Goal: Transaction & Acquisition: Obtain resource

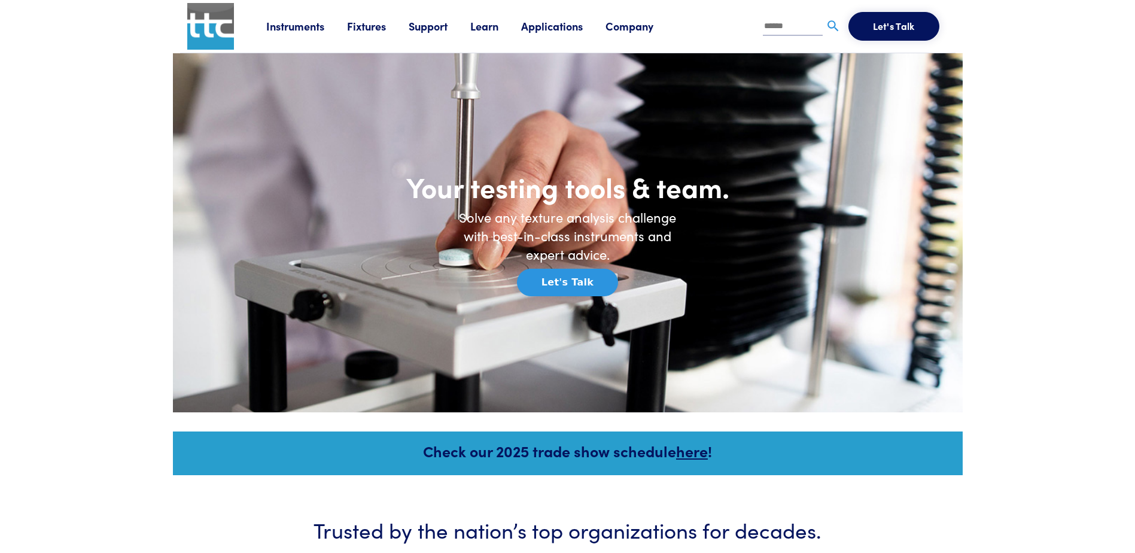
click at [788, 29] on input "text" at bounding box center [793, 27] width 60 height 18
type input "**********"
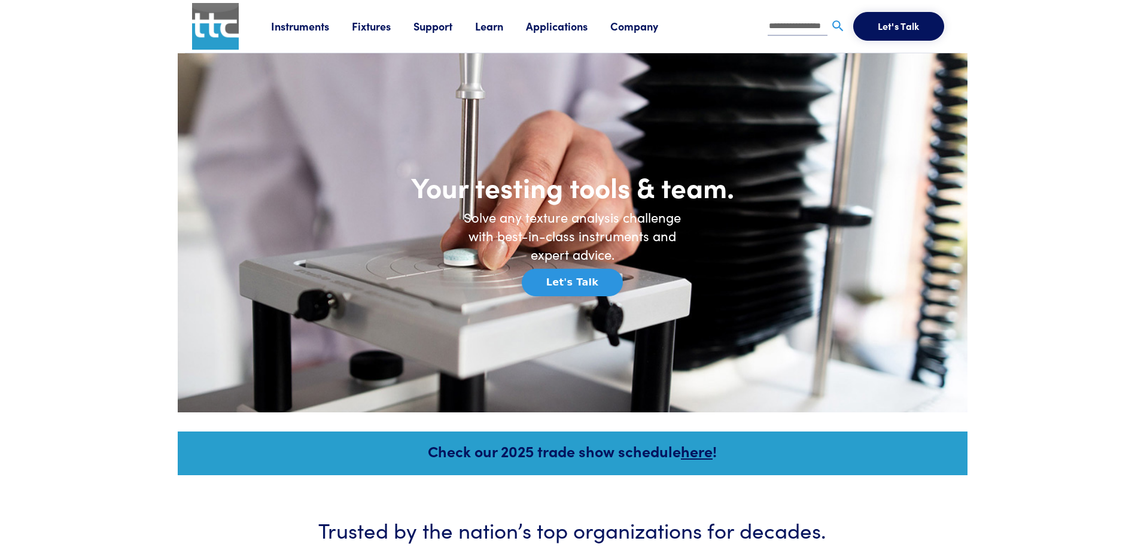
scroll to position [0, 5]
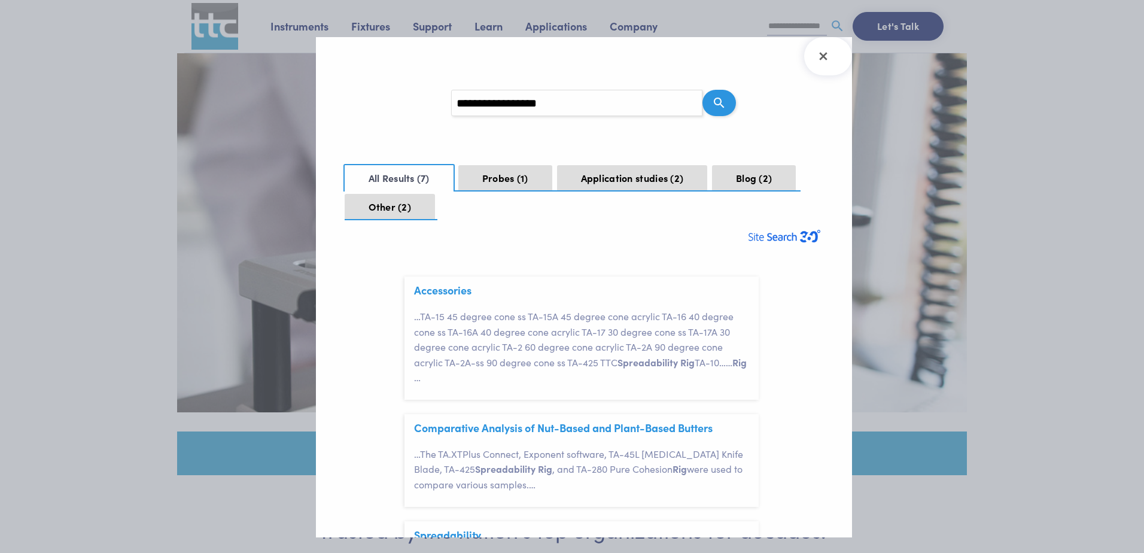
scroll to position [36, 0]
click at [452, 287] on link "Accessories" at bounding box center [442, 289] width 57 height 15
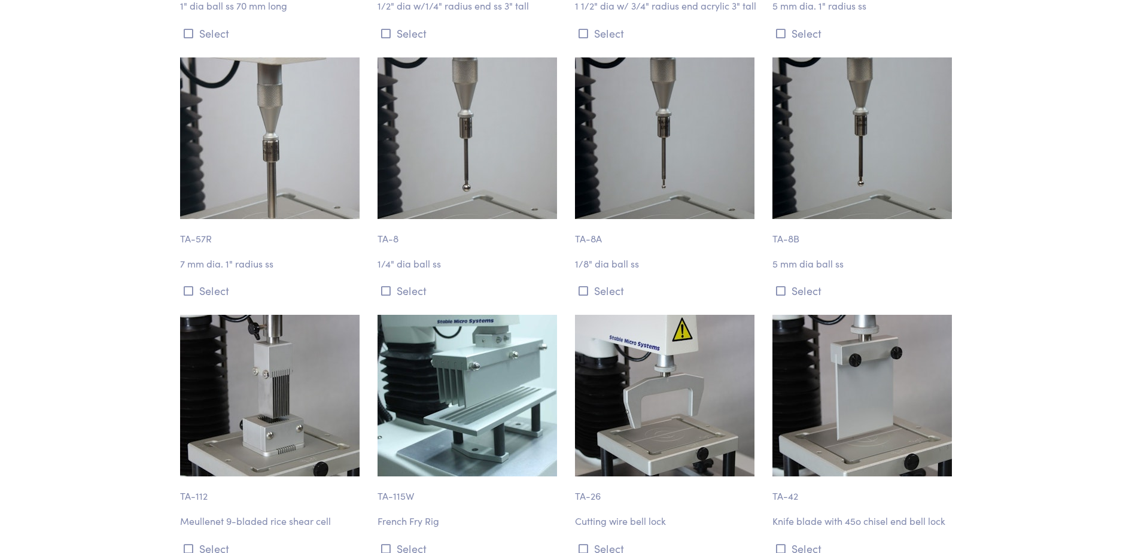
scroll to position [4427, 0]
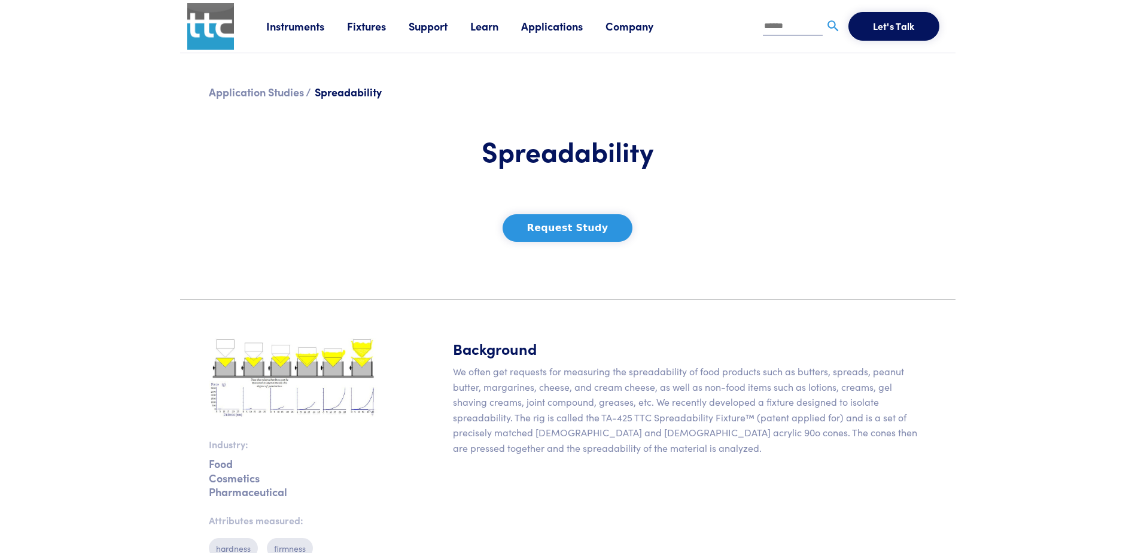
click at [647, 419] on p "We often get requests for measuring the spreadability of food products such as …" at bounding box center [690, 410] width 474 height 92
drag, startPoint x: 742, startPoint y: 420, endPoint x: 602, endPoint y: 410, distance: 141.0
click at [602, 410] on p "We often get requests for measuring the spreadability of food products such as …" at bounding box center [690, 410] width 474 height 92
copy p "TA-425 TTC Spreadability Fixture"
click at [788, 32] on input "text" at bounding box center [793, 27] width 60 height 18
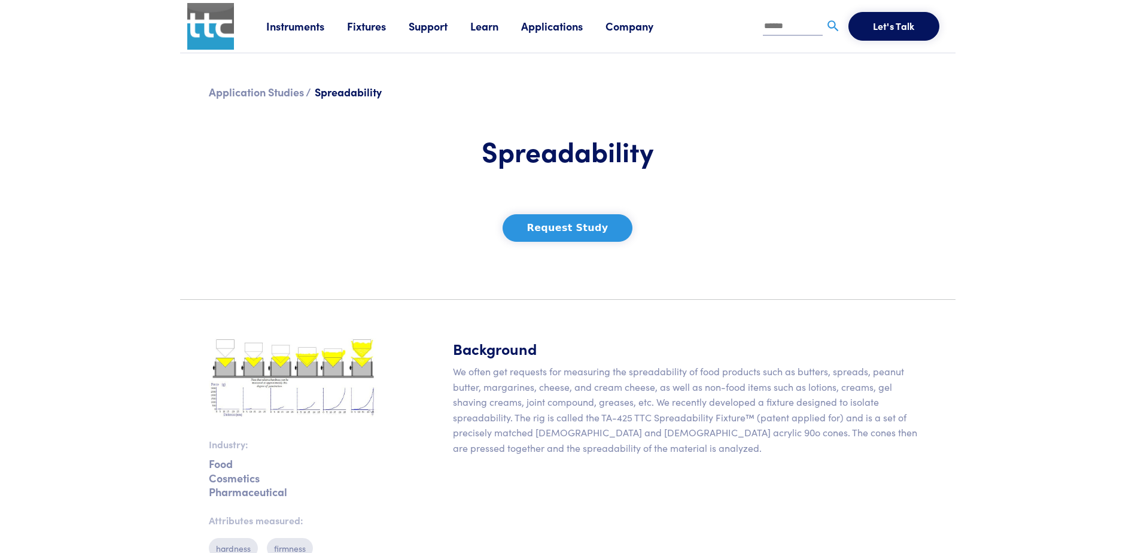
paste input "**********"
type input "**********"
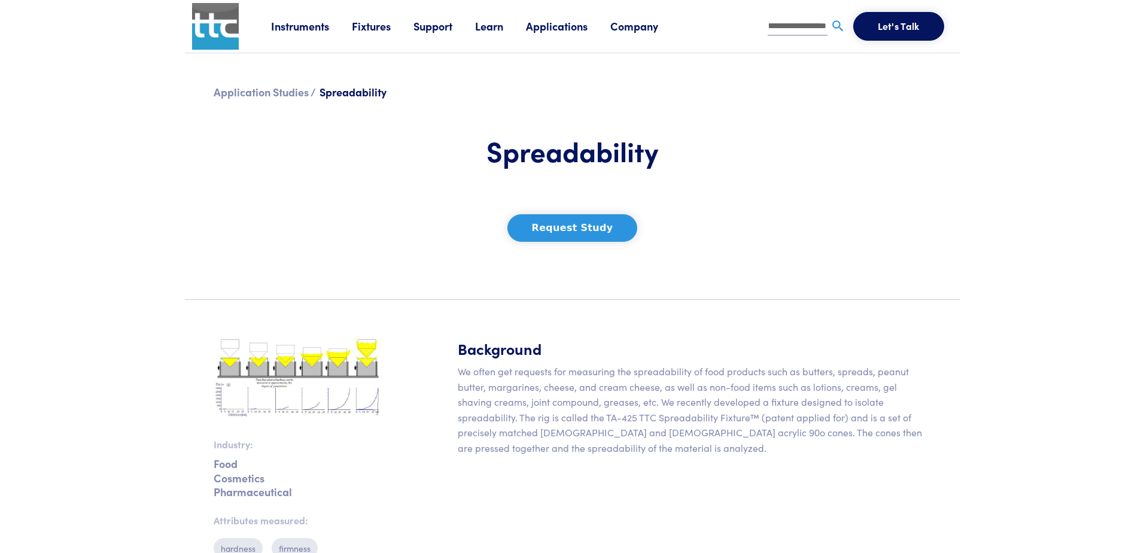
scroll to position [0, 0]
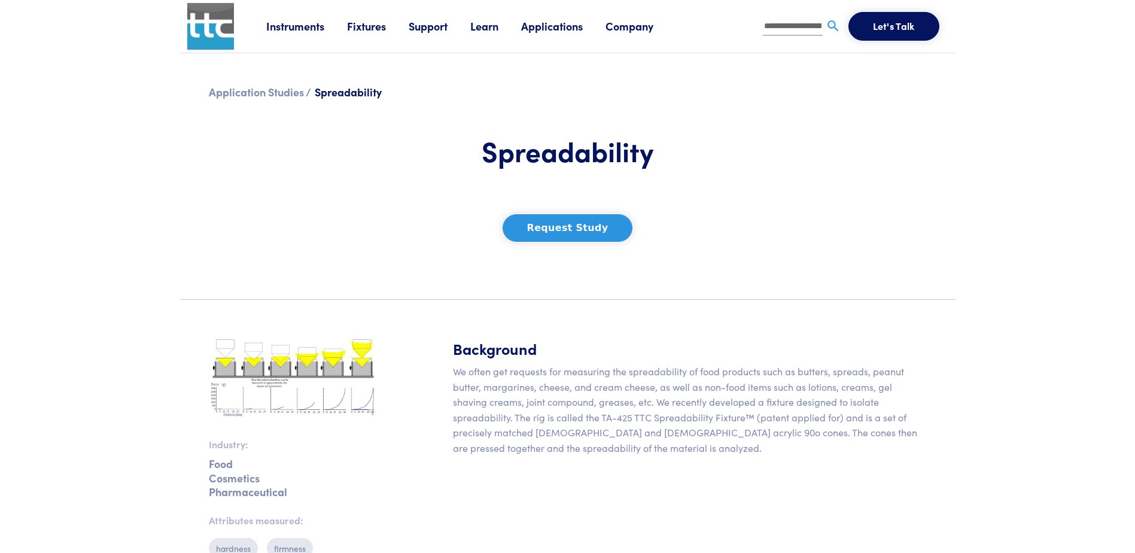
click at [832, 25] on img at bounding box center [833, 26] width 15 height 15
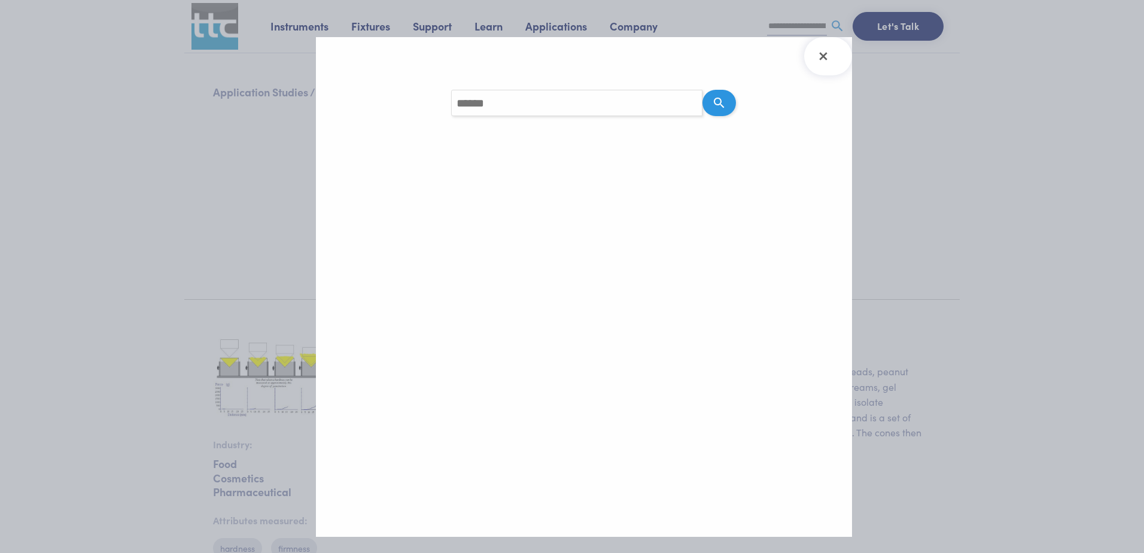
type input "**********"
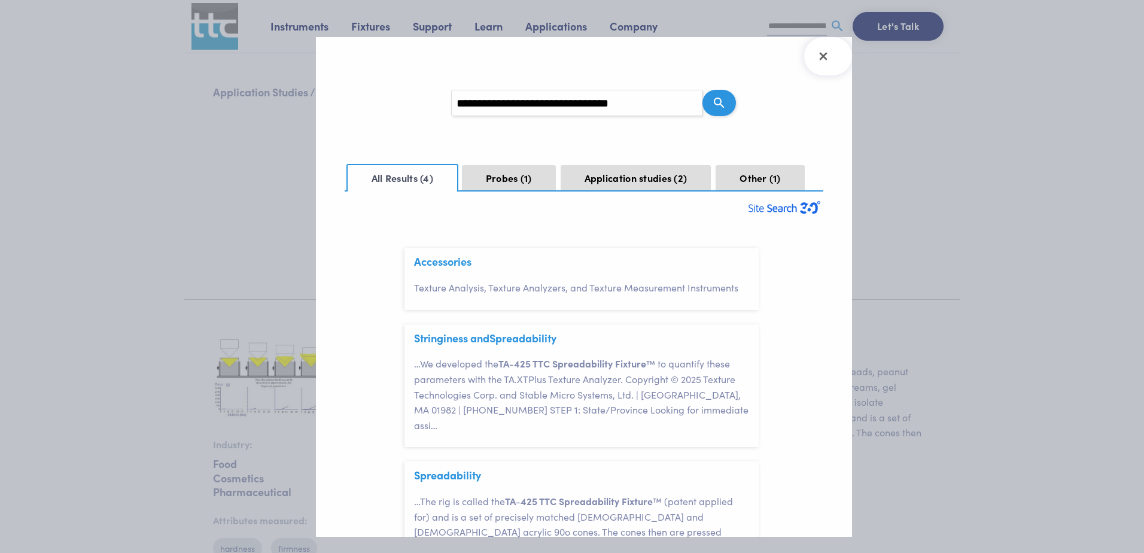
scroll to position [37, 0]
click at [483, 179] on button "Probes 1" at bounding box center [509, 178] width 94 height 26
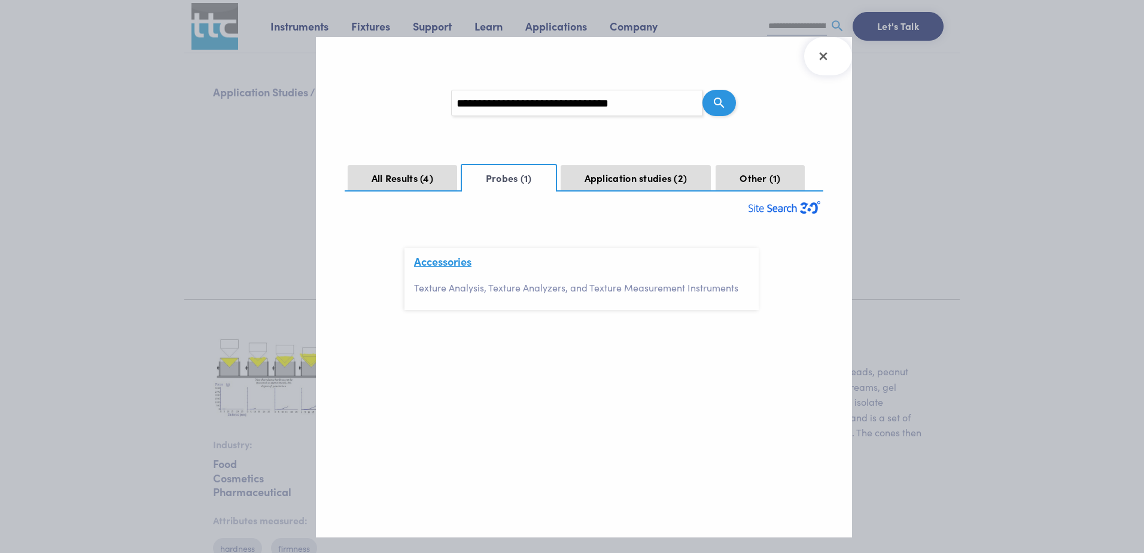
click at [458, 261] on link "Accessories" at bounding box center [442, 261] width 57 height 15
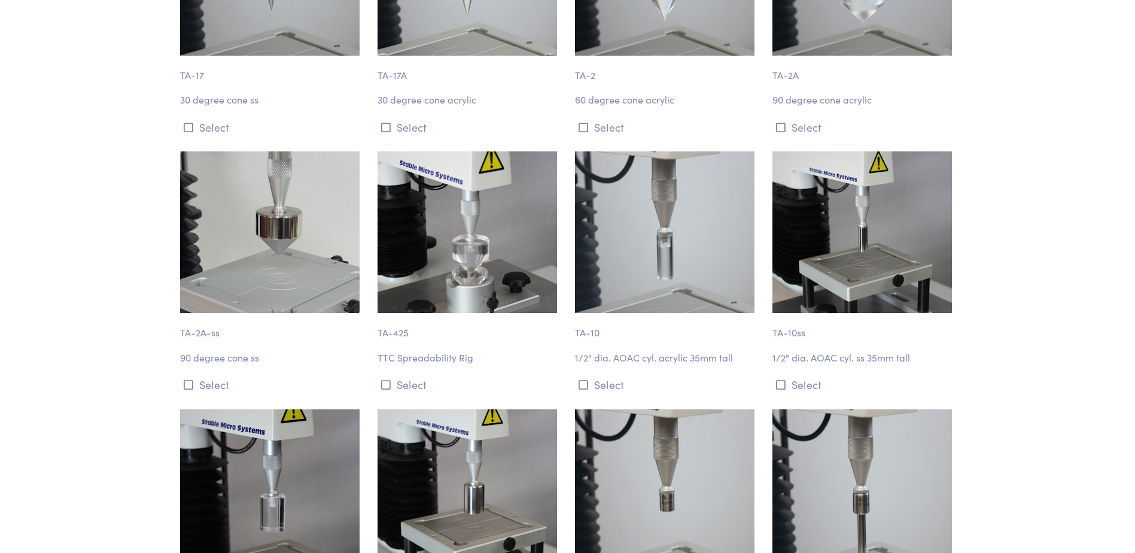
scroll to position [897, 0]
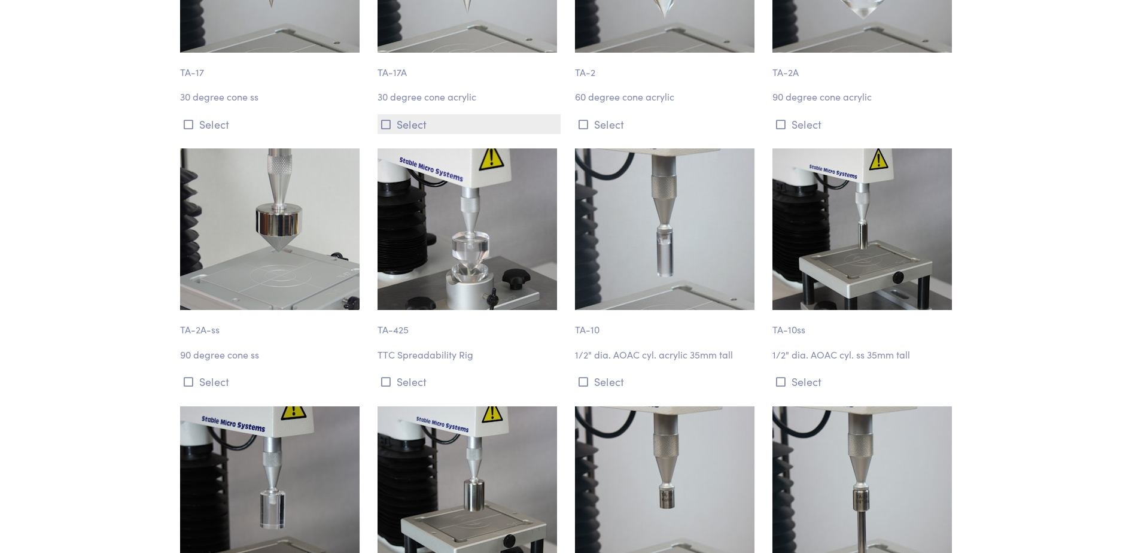
click at [386, 123] on icon at bounding box center [386, 124] width 10 height 11
click at [383, 378] on icon at bounding box center [386, 381] width 10 height 11
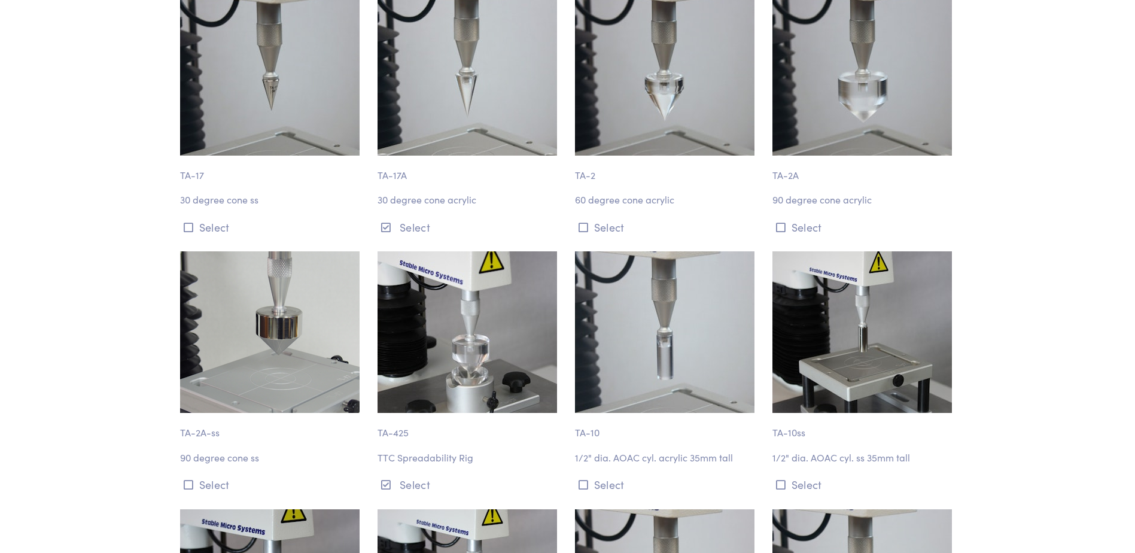
scroll to position [728, 0]
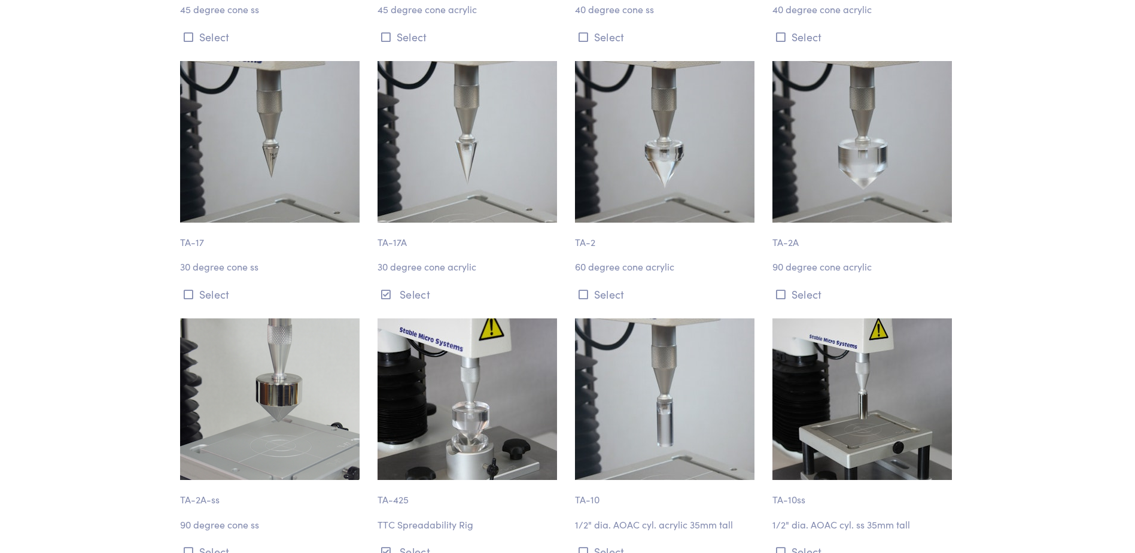
click at [469, 372] on img at bounding box center [467, 399] width 179 height 162
click at [469, 371] on img at bounding box center [467, 399] width 179 height 162
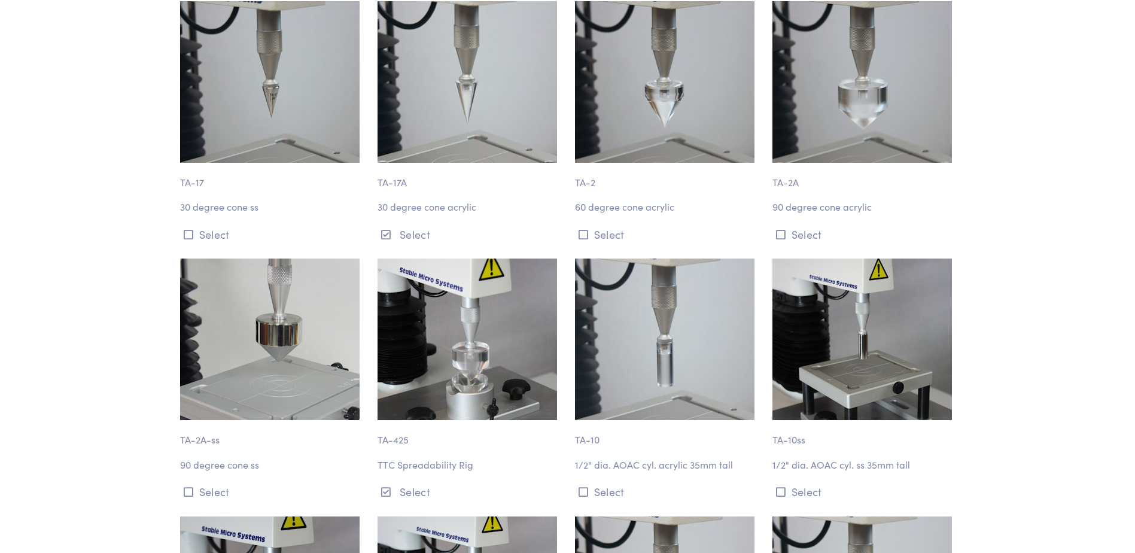
click at [404, 462] on p "TTC Spreadability Rig" at bounding box center [469, 465] width 183 height 16
click at [404, 436] on p "TA-425" at bounding box center [469, 434] width 183 height 28
drag, startPoint x: 410, startPoint y: 440, endPoint x: 375, endPoint y: 440, distance: 35.3
click at [375, 440] on div "TA-425 TTC Spreadability Rig Select" at bounding box center [468, 379] width 197 height 243
copy p "TA-425"
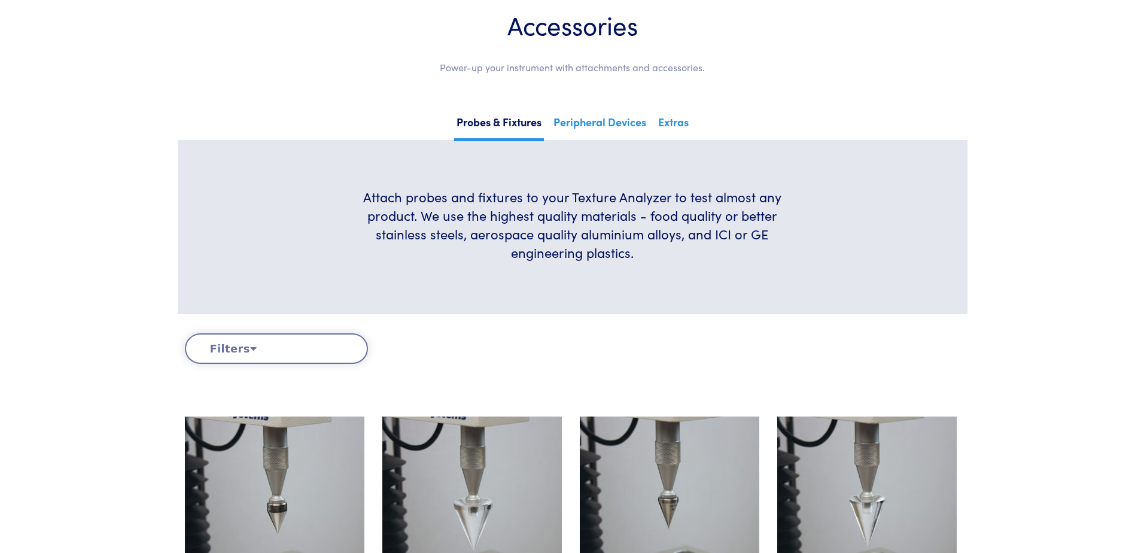
scroll to position [0, 0]
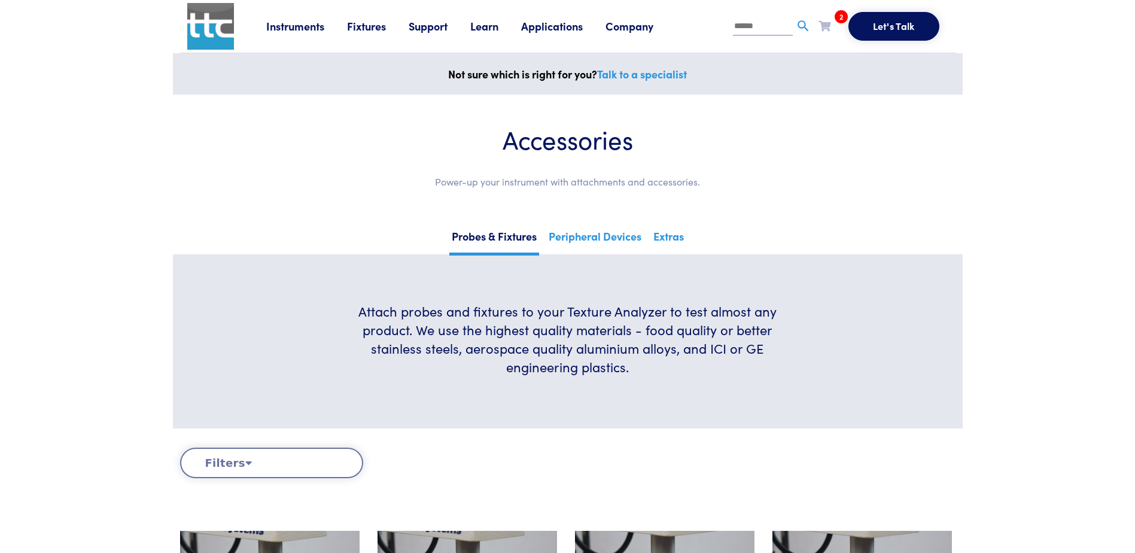
drag, startPoint x: 756, startPoint y: 22, endPoint x: 719, endPoint y: 21, distance: 37.7
click at [719, 21] on ul "Let's Talk 2 TA-17A TA-425 Request Clear Cart" at bounding box center [812, 26] width 272 height 29
paste input "******"
type input "******"
click at [804, 25] on img at bounding box center [803, 26] width 15 height 15
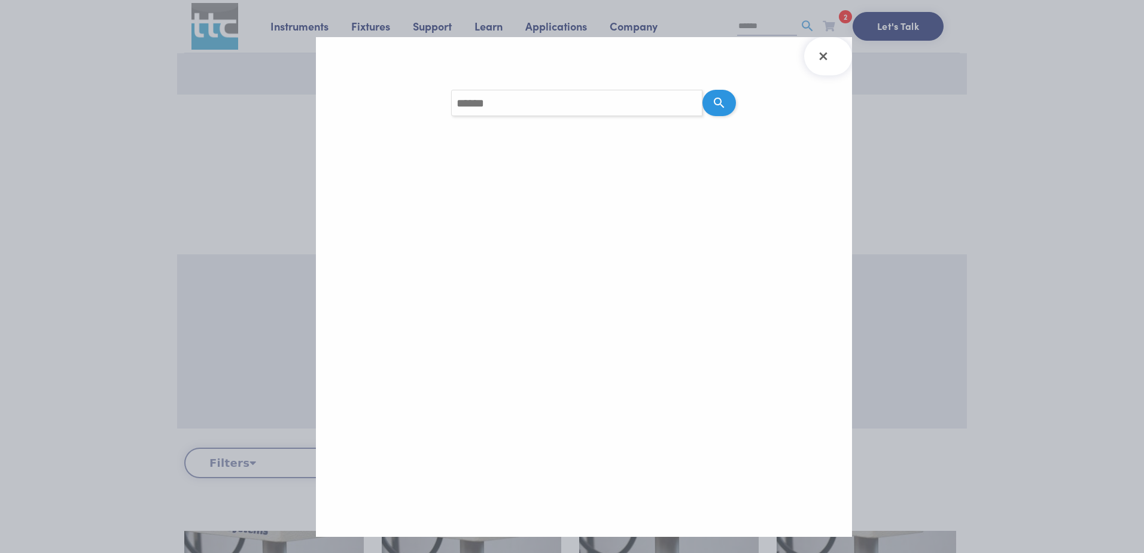
type input "******"
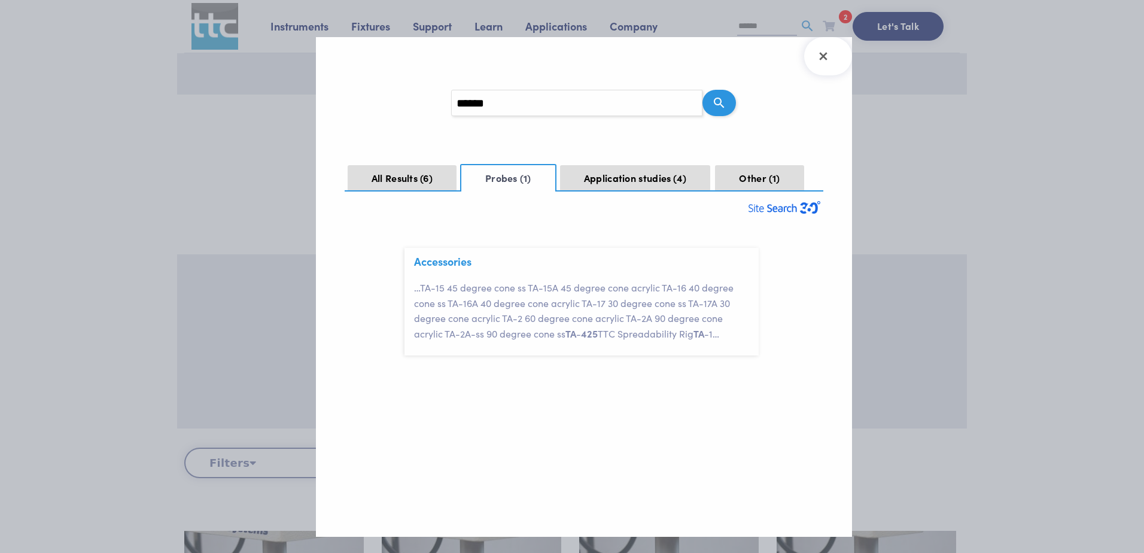
scroll to position [27, 0]
click at [741, 178] on button "Other 1" at bounding box center [759, 178] width 89 height 26
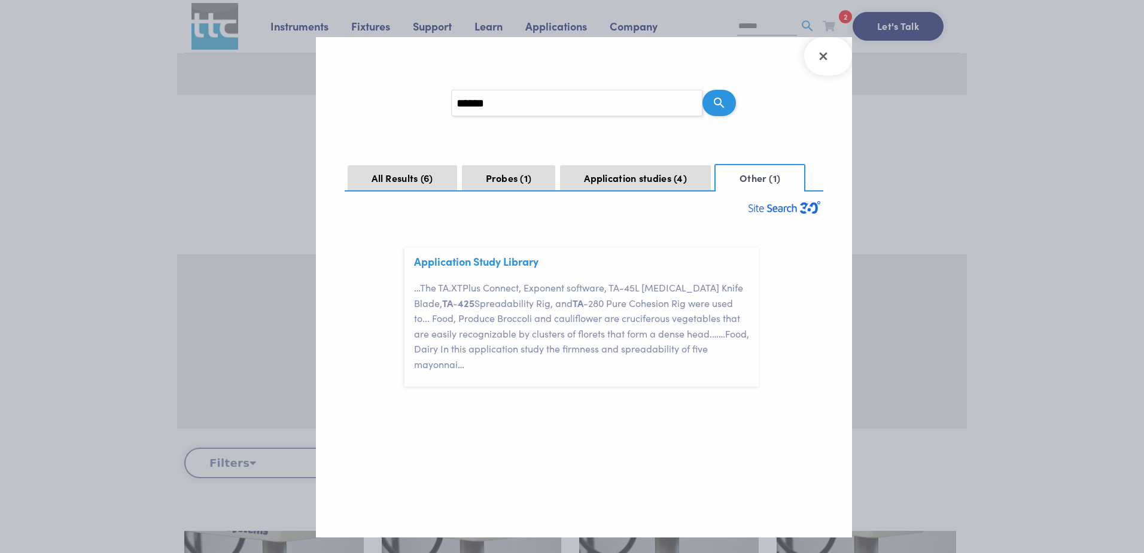
click at [409, 193] on section "Search query ****** All Results 6 Probes 1 Application studies 4 Other 1 Other …" at bounding box center [584, 287] width 536 height 500
click at [415, 187] on button "All Results 6" at bounding box center [402, 178] width 109 height 26
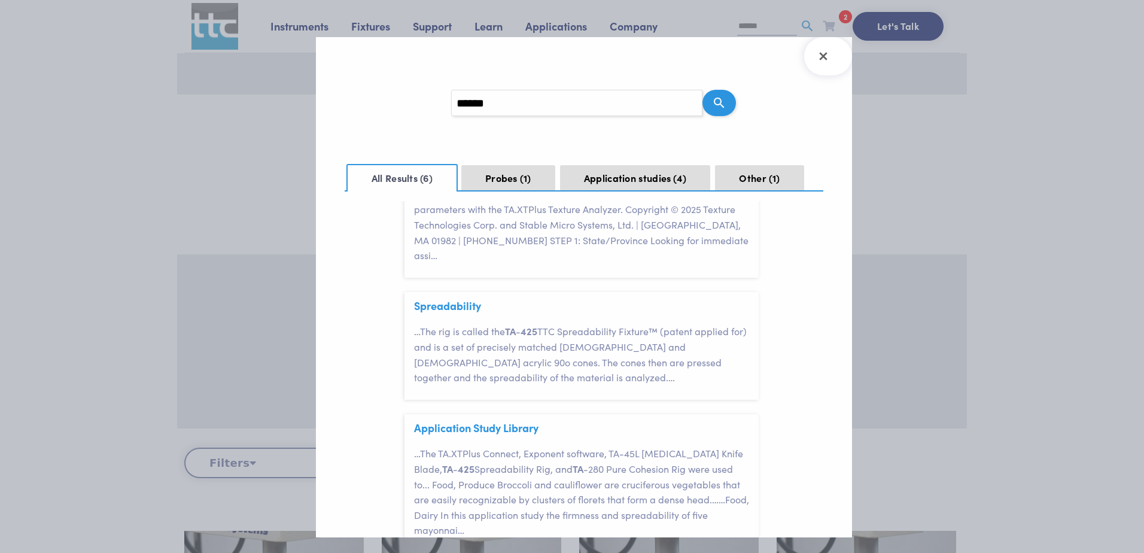
scroll to position [424, 0]
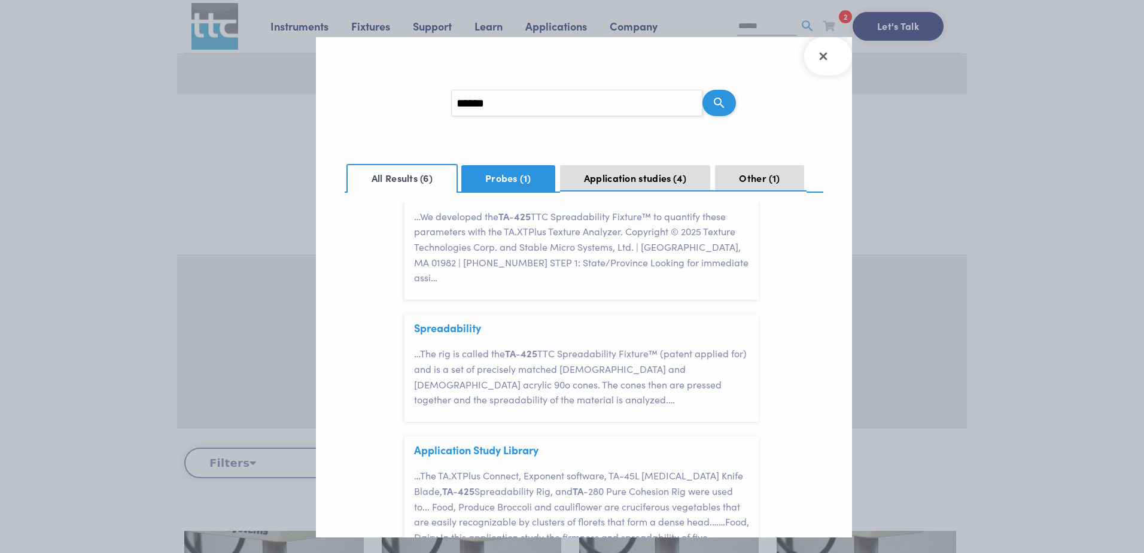
click at [487, 178] on button "Probes 1" at bounding box center [508, 178] width 94 height 26
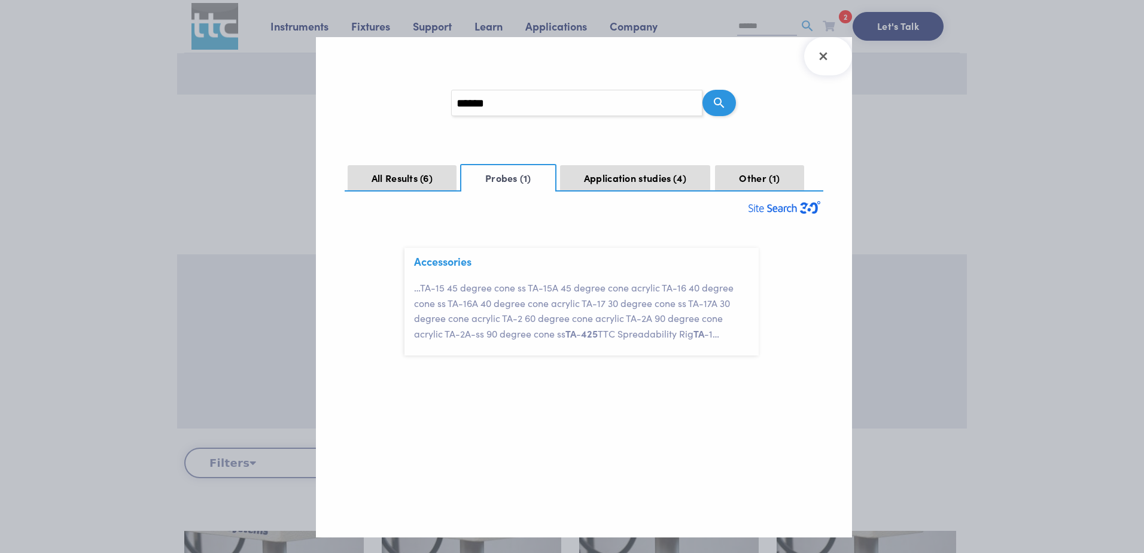
scroll to position [0, 0]
click at [449, 266] on link "Accessories" at bounding box center [442, 261] width 57 height 15
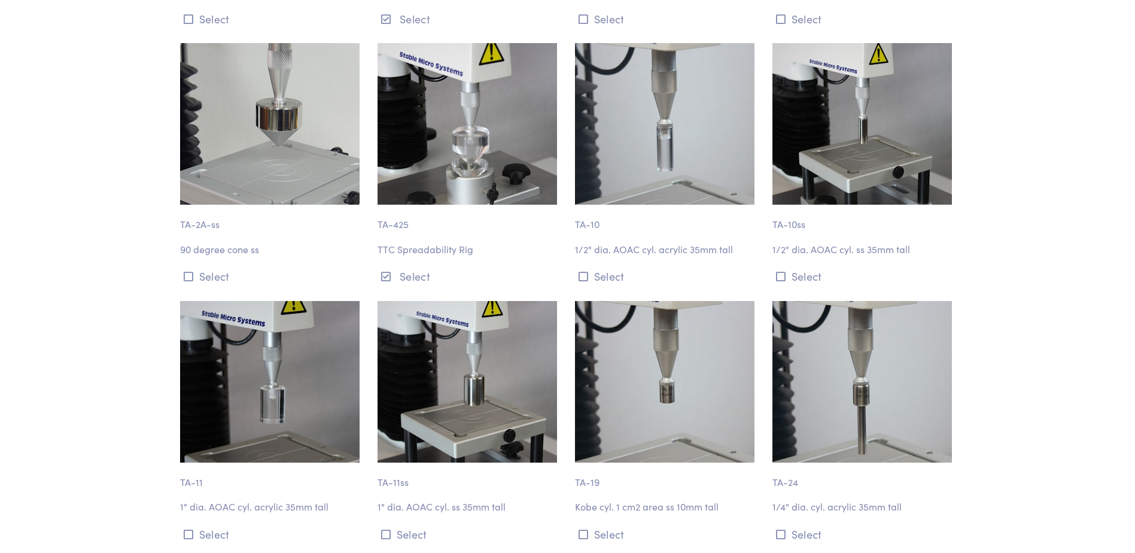
scroll to position [1017, 0]
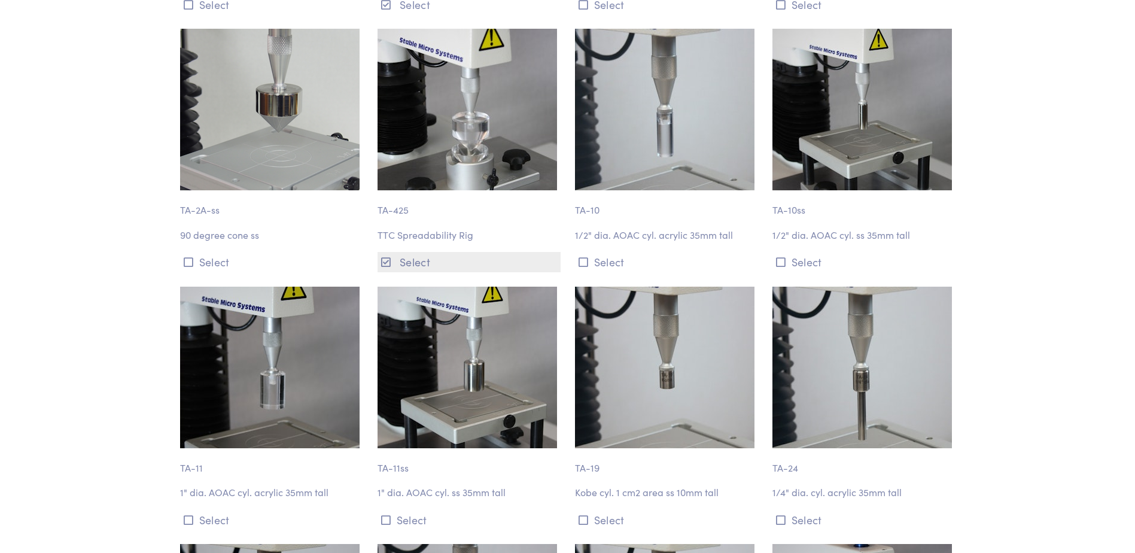
click at [410, 263] on button "Select" at bounding box center [469, 262] width 183 height 20
click at [444, 210] on p "TA-425" at bounding box center [469, 204] width 183 height 28
click at [410, 209] on p "TA-425" at bounding box center [469, 204] width 183 height 28
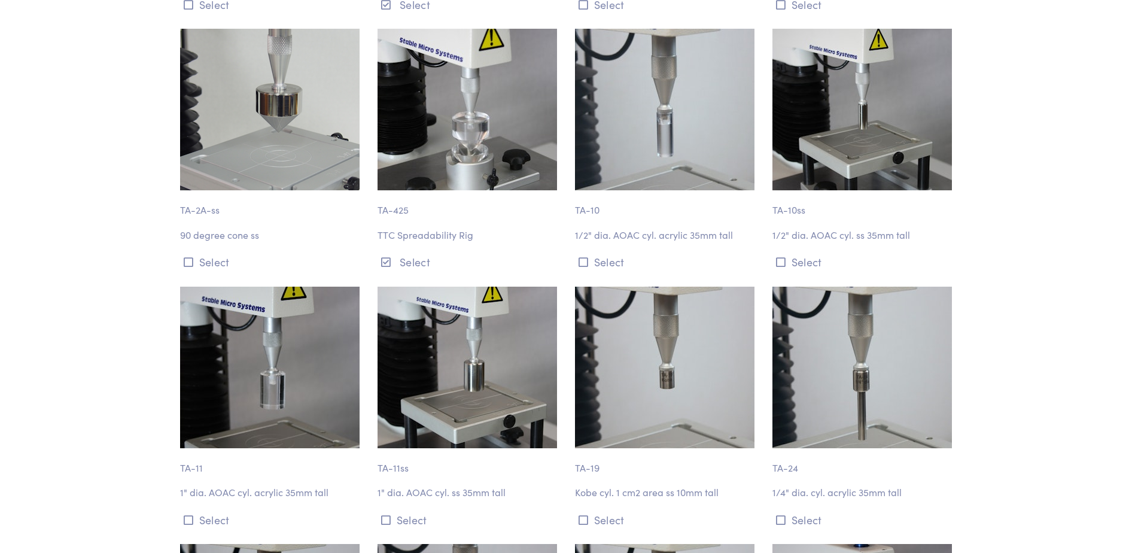
click at [488, 144] on img at bounding box center [467, 110] width 179 height 162
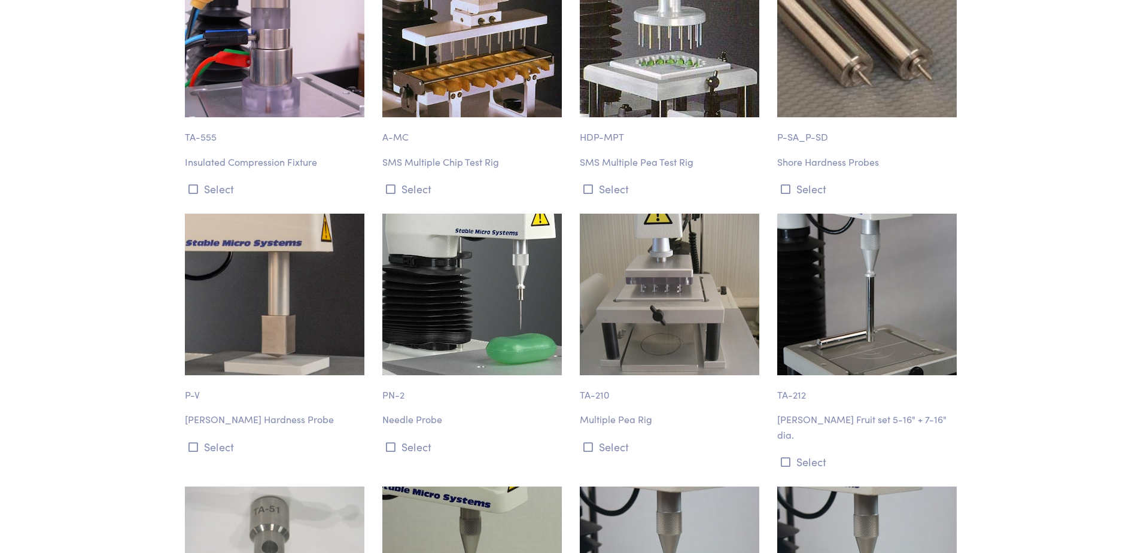
scroll to position [0, 0]
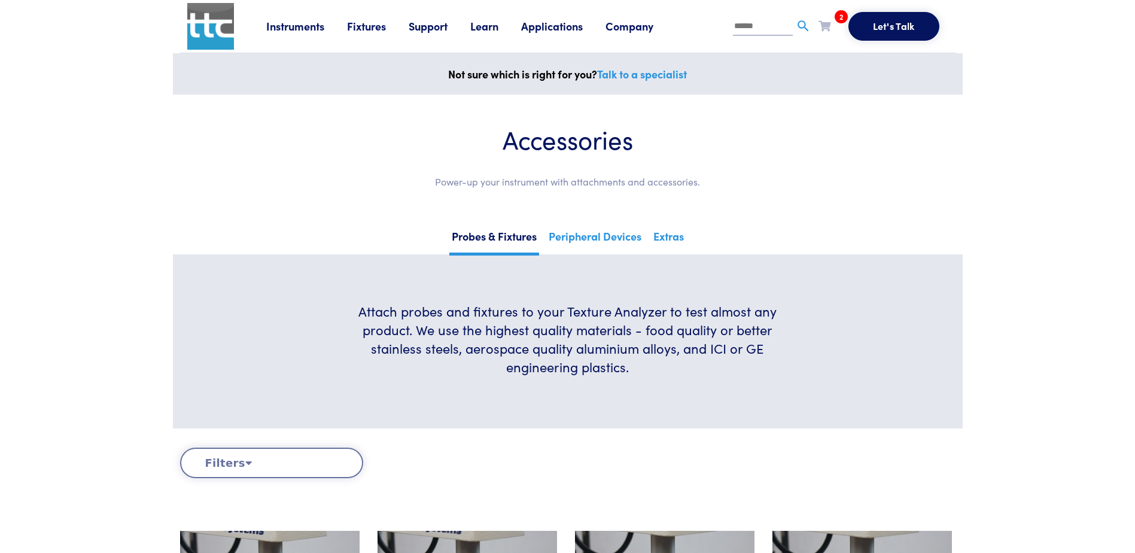
click at [822, 26] on icon at bounding box center [824, 25] width 12 height 11
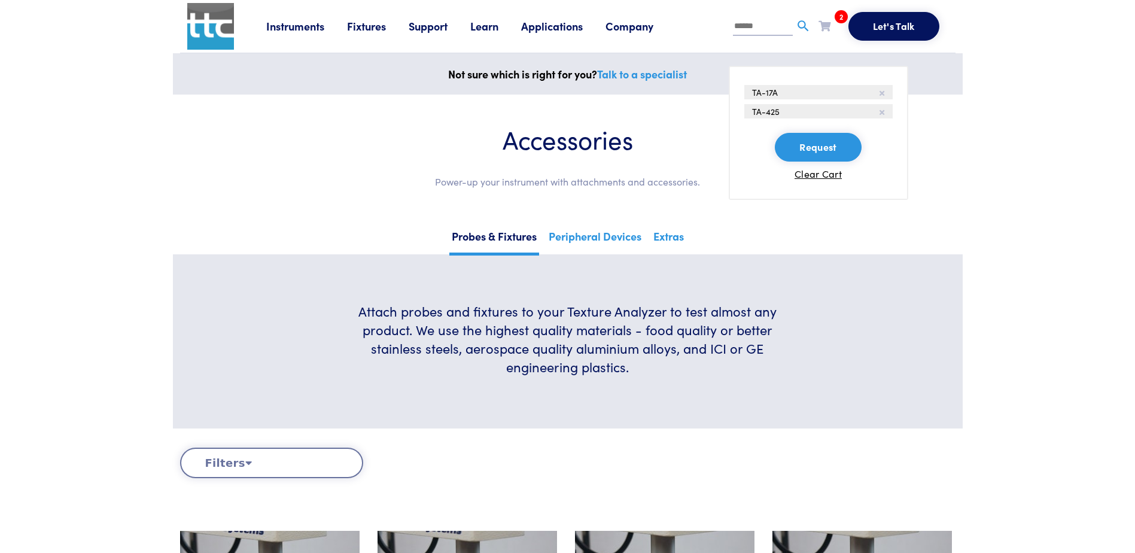
click at [812, 150] on button "Request" at bounding box center [818, 147] width 86 height 29
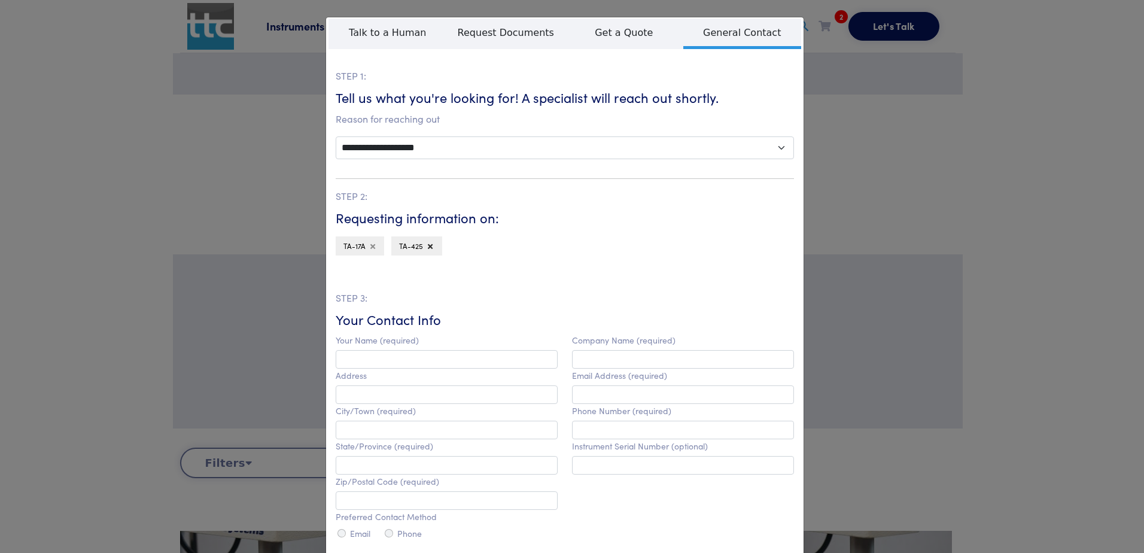
click at [370, 248] on icon at bounding box center [372, 246] width 5 height 7
click at [507, 26] on span "Request Documents" at bounding box center [506, 34] width 118 height 31
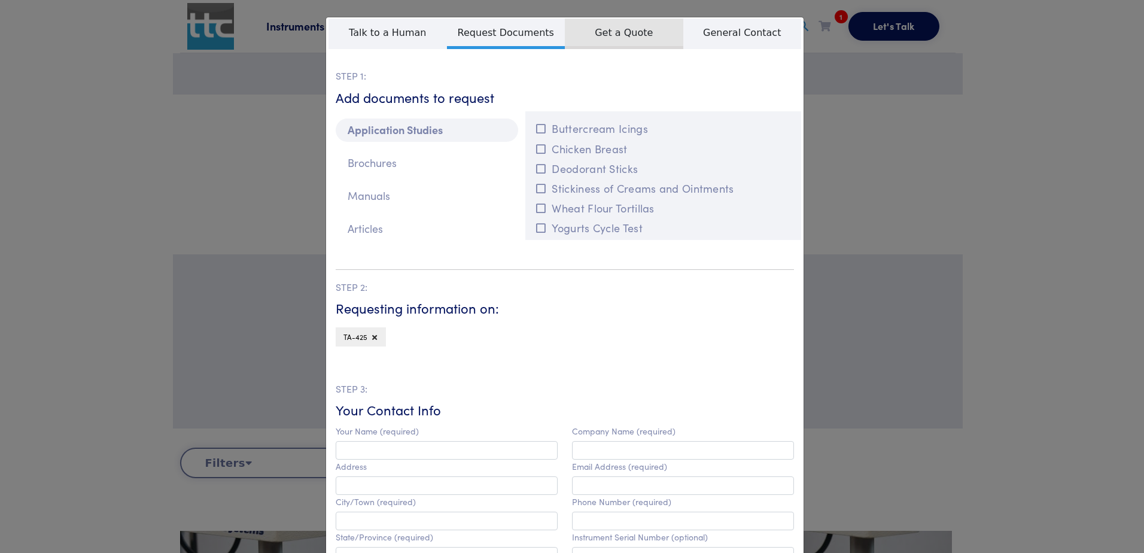
click at [633, 36] on span "Get a Quote" at bounding box center [624, 34] width 118 height 31
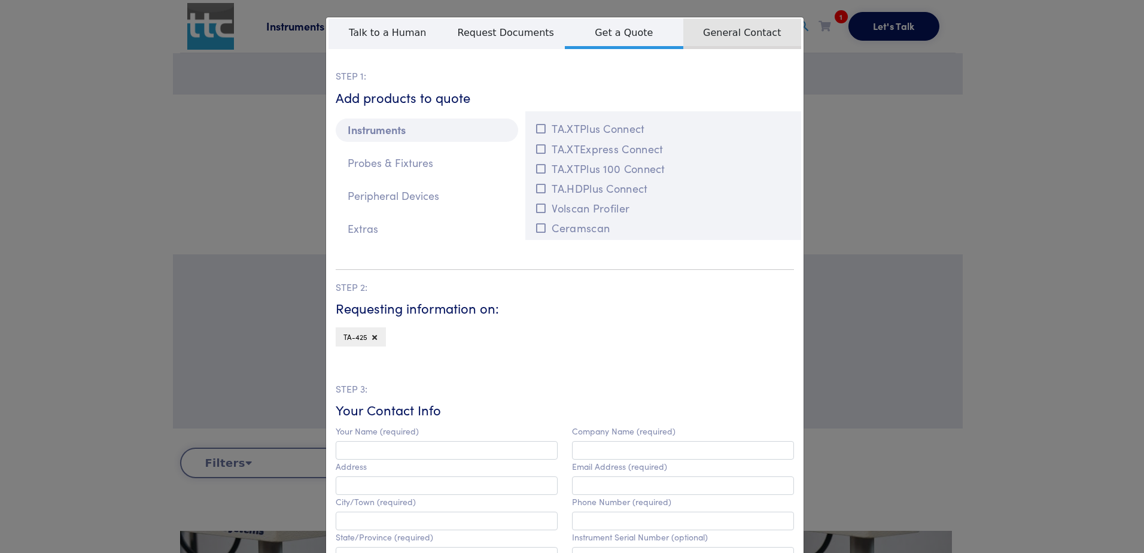
click at [717, 33] on span "General Contact" at bounding box center [742, 34] width 118 height 31
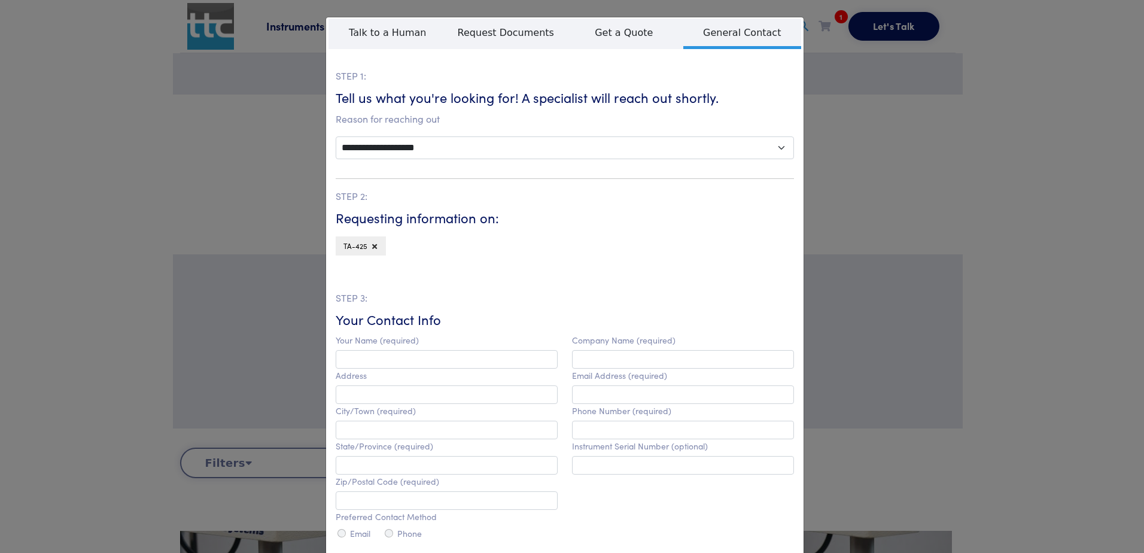
click at [963, 135] on div "**********" at bounding box center [572, 276] width 1144 height 553
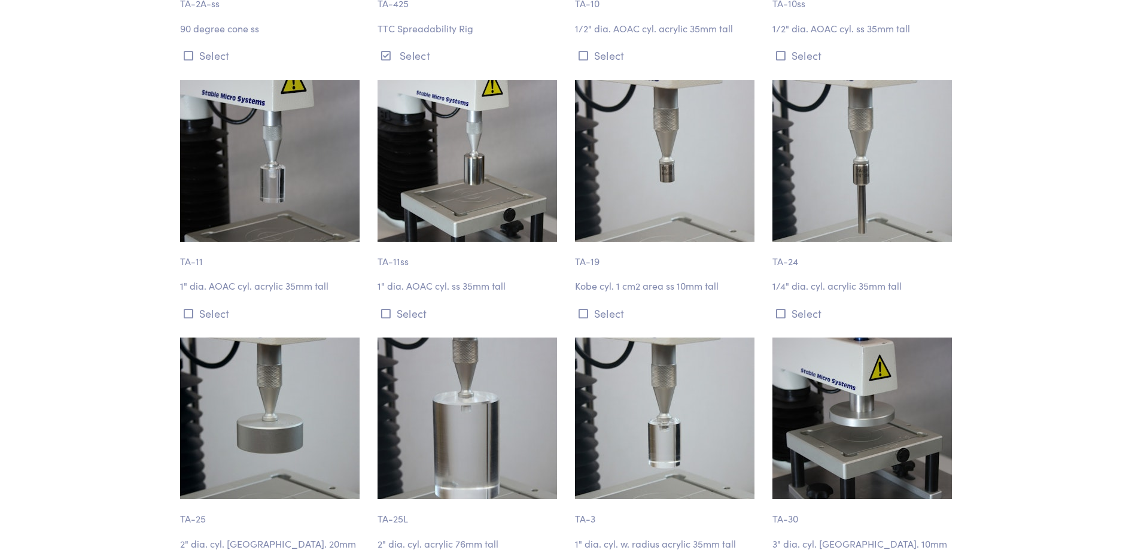
scroll to position [1137, 0]
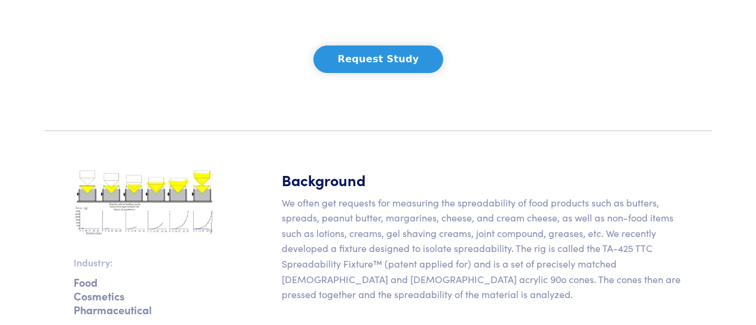
scroll to position [221, 0]
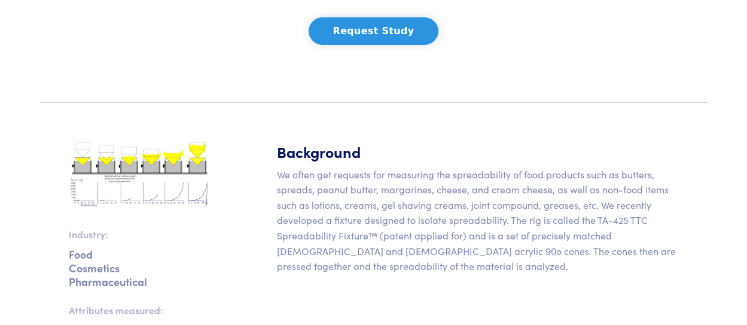
click at [380, 35] on button "Request Study" at bounding box center [374, 31] width 130 height 28
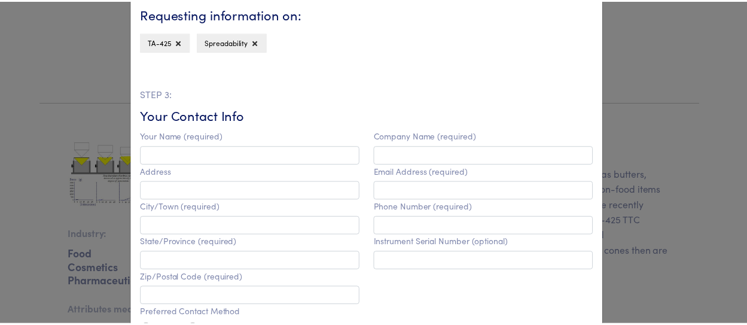
scroll to position [359, 0]
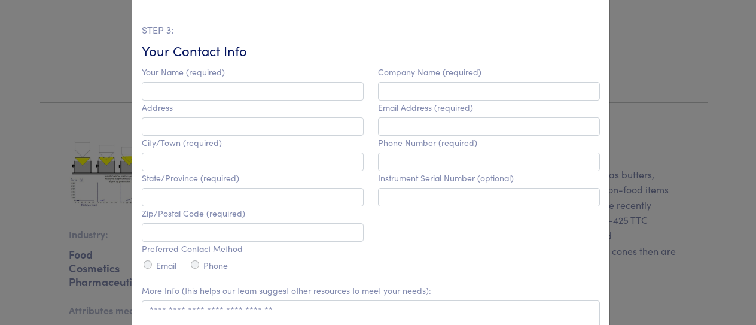
click at [34, 52] on div "**********" at bounding box center [378, 162] width 756 height 325
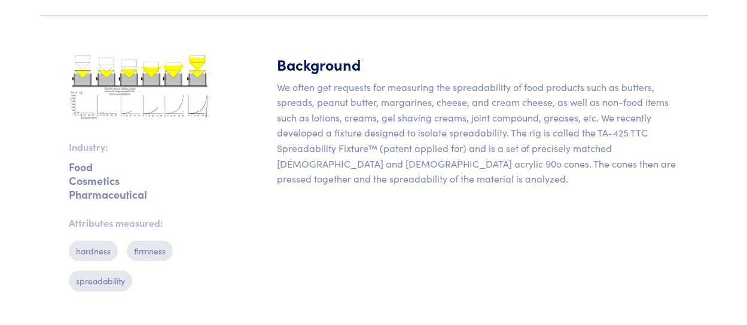
scroll to position [161, 0]
